Goal: Check status: Check status

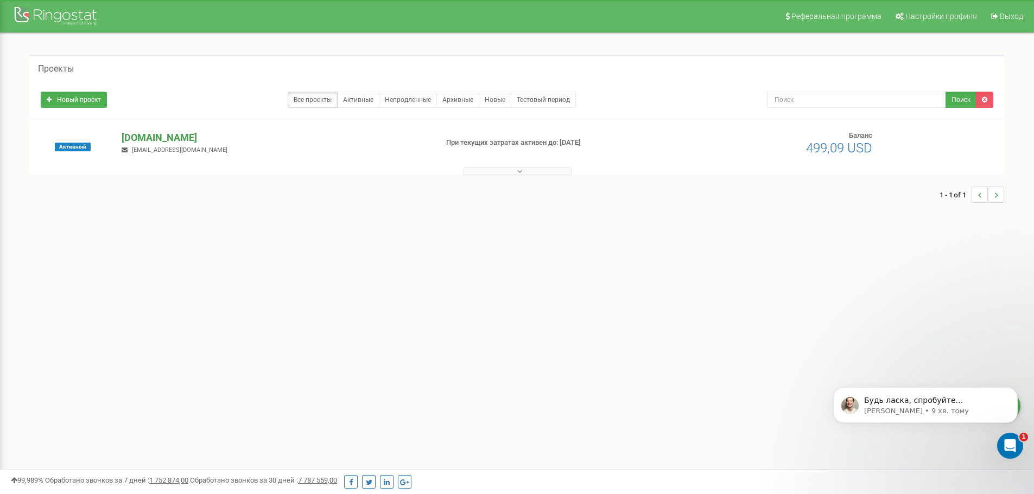
click at [178, 138] on p "[DOMAIN_NAME]" at bounding box center [275, 138] width 307 height 14
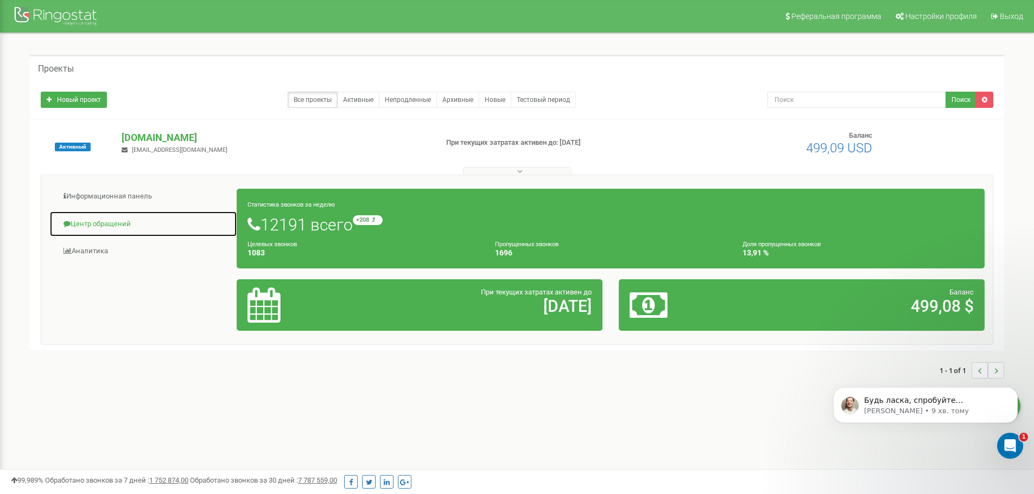
click at [75, 220] on link "Центр обращений" at bounding box center [143, 224] width 188 height 27
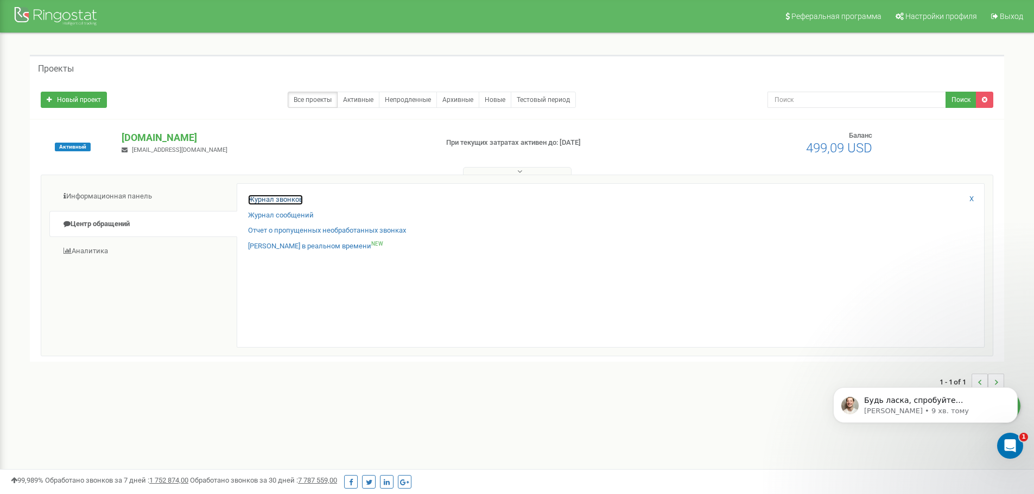
click at [302, 199] on link "Журнал звонков" at bounding box center [275, 200] width 55 height 10
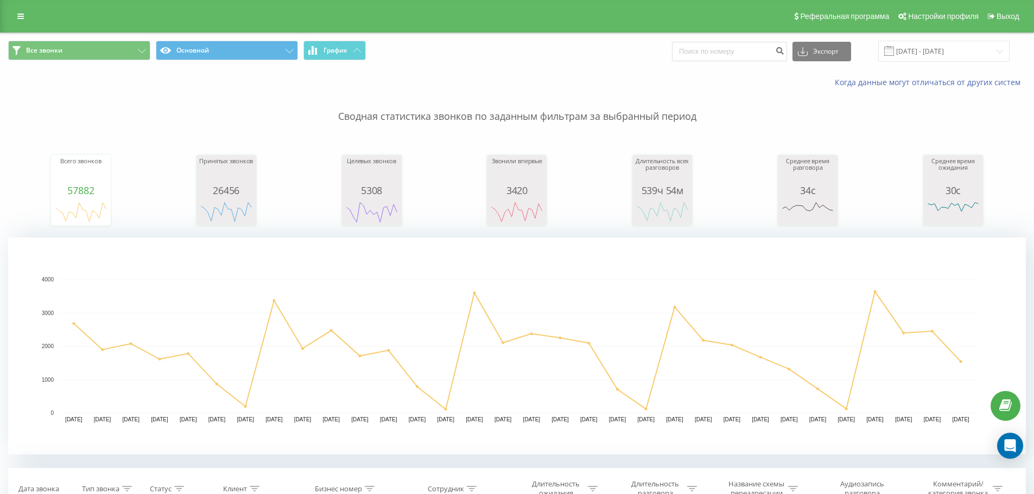
click at [17, 10] on link at bounding box center [21, 16] width 20 height 15
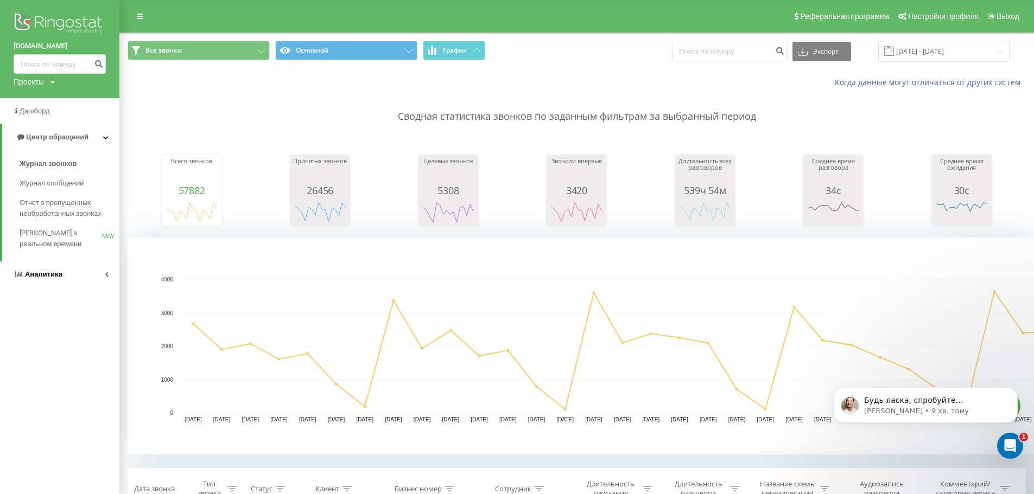
click at [45, 271] on span "Аналитика" at bounding box center [43, 274] width 37 height 8
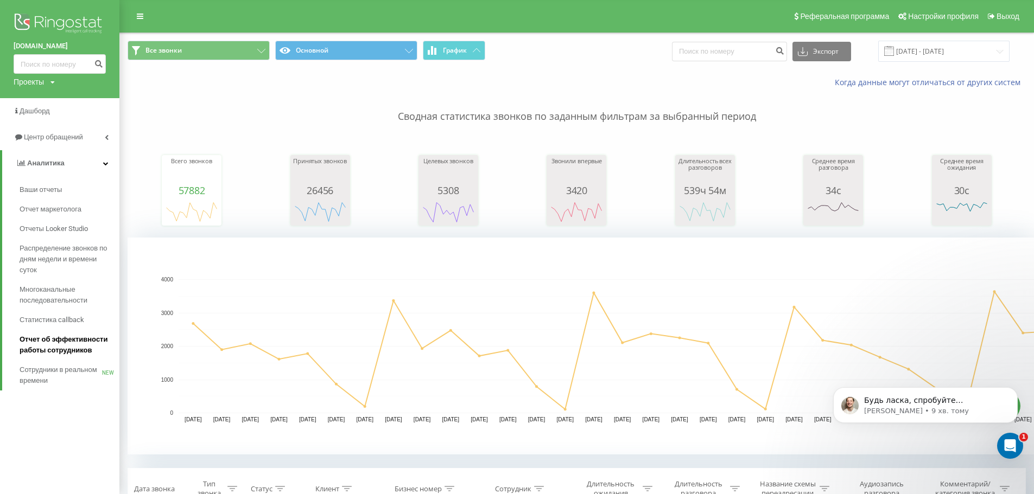
click at [53, 339] on span "Отчет об эффективности работы сотрудников" at bounding box center [67, 345] width 94 height 22
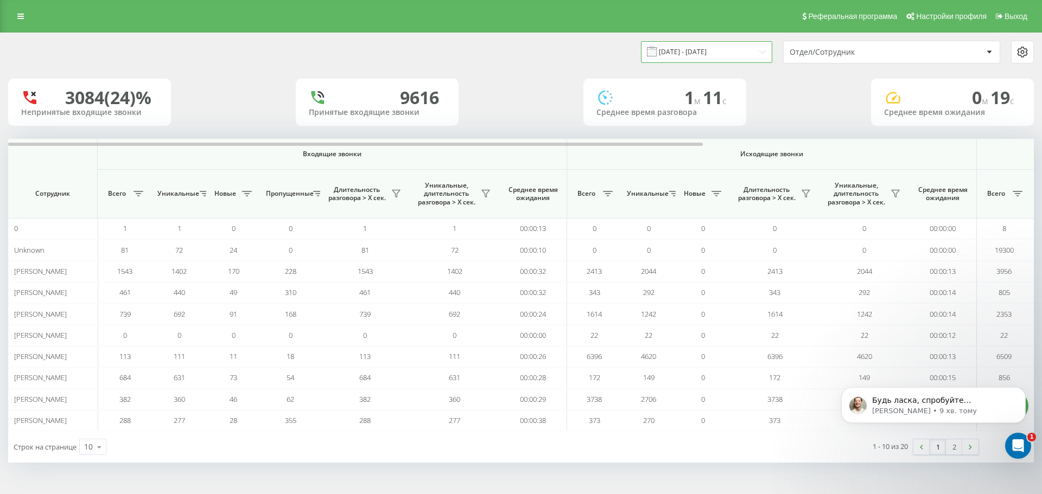
click at [692, 53] on input "[DATE] - [DATE]" at bounding box center [706, 51] width 131 height 21
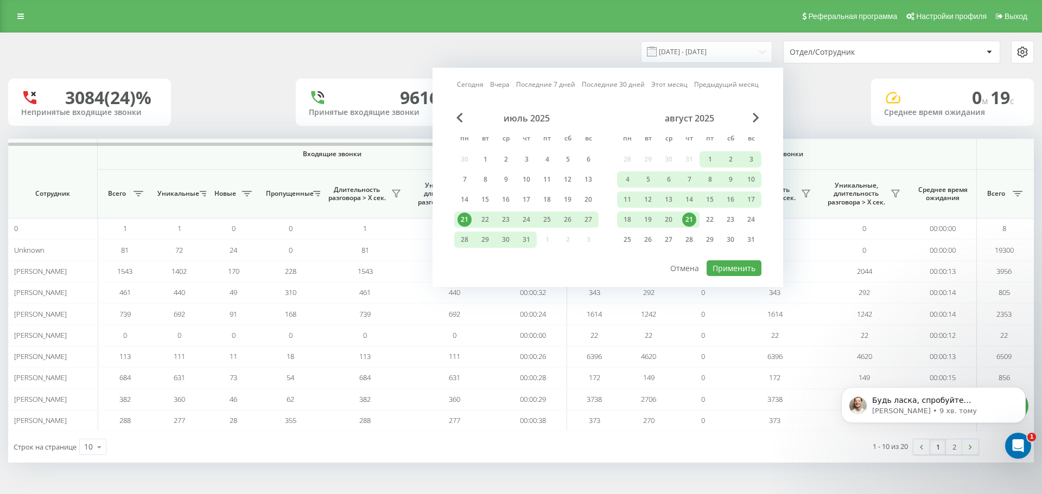
click at [687, 220] on div "21" at bounding box center [689, 220] width 14 height 14
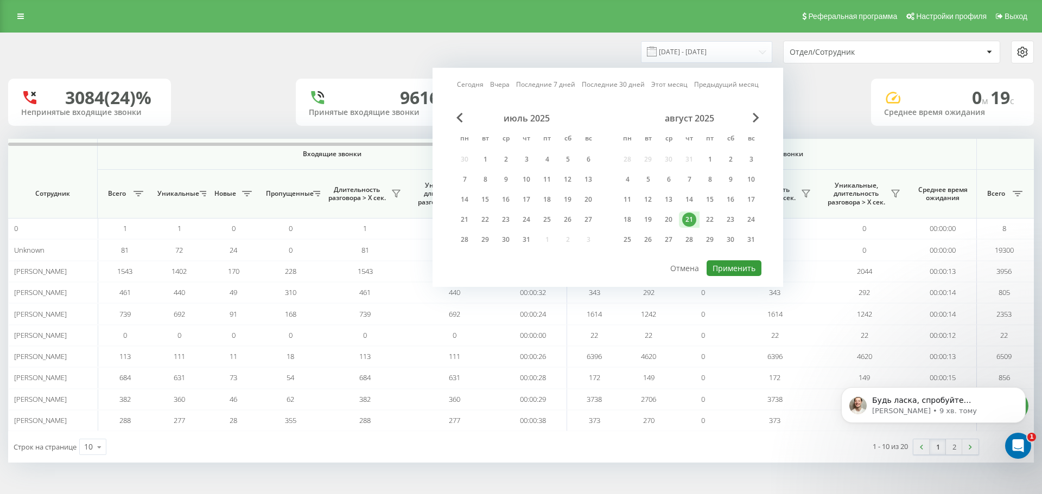
click at [728, 274] on button "Применить" at bounding box center [733, 268] width 55 height 16
type input "21.08.2025 - 21.08.2025"
